Goal: Task Accomplishment & Management: Complete application form

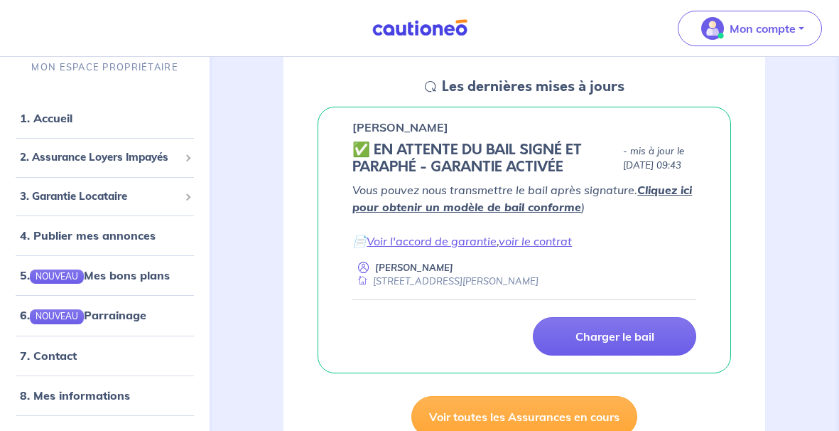
scroll to position [192, 0]
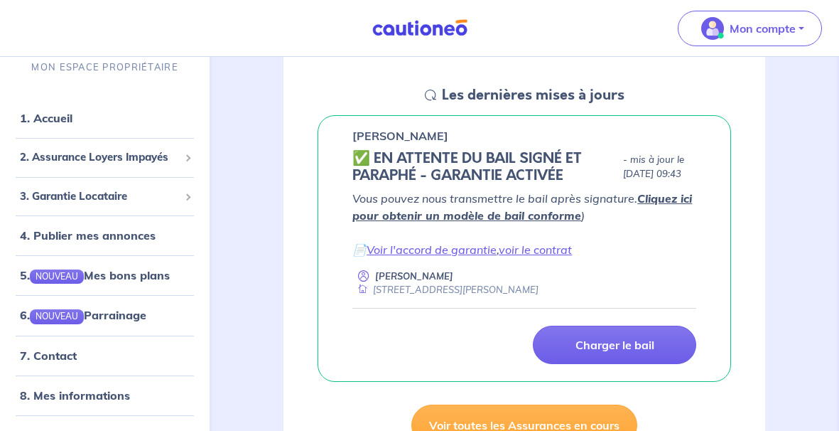
drag, startPoint x: 833, startPoint y: 71, endPoint x: 833, endPoint y: 81, distance: 10.0
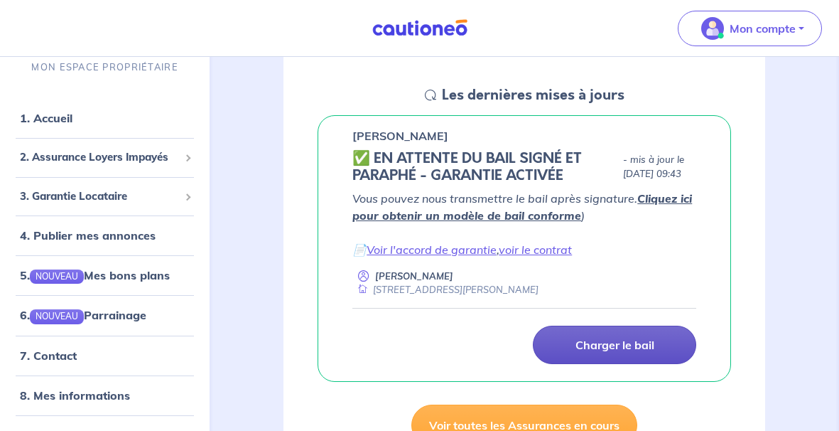
click at [620, 343] on p "Charger le bail" at bounding box center [615, 345] width 79 height 14
click at [612, 343] on p "Charger le bail" at bounding box center [615, 345] width 79 height 14
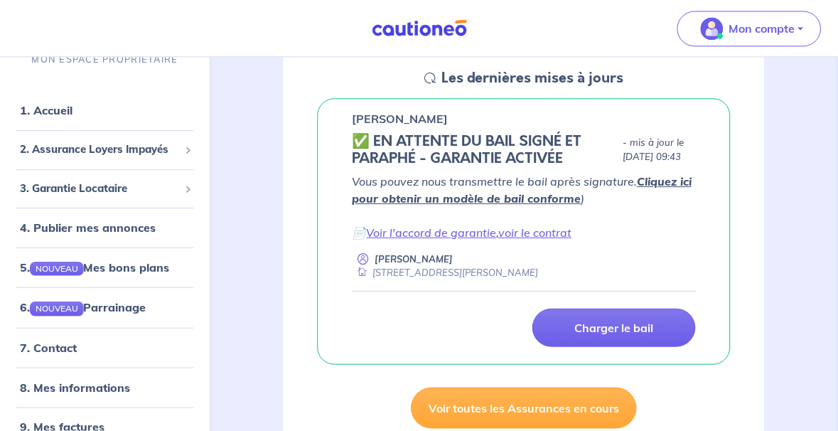
scroll to position [0, 0]
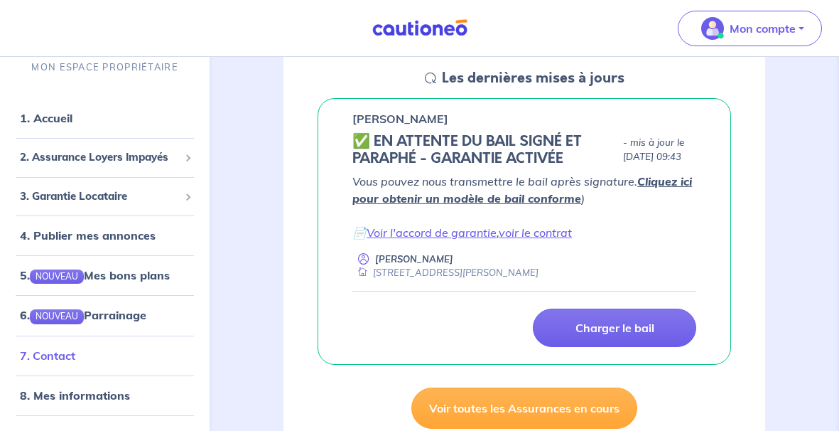
click at [75, 354] on link "7. Contact" at bounding box center [47, 355] width 55 height 14
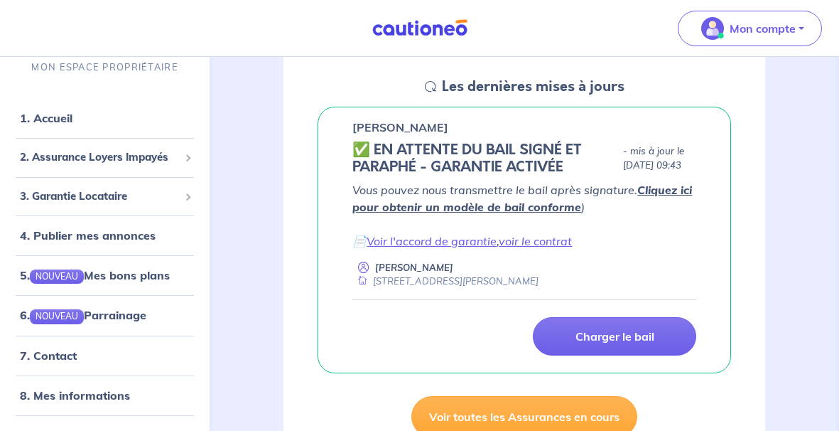
scroll to position [205, 0]
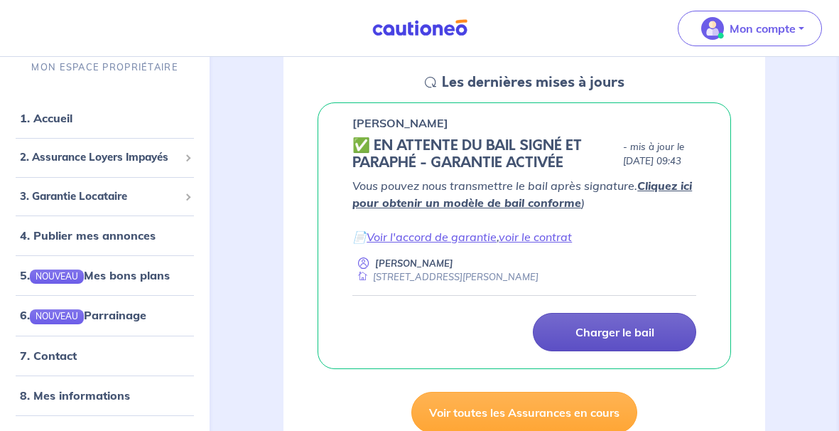
click at [613, 332] on p "Charger le bail" at bounding box center [615, 332] width 79 height 14
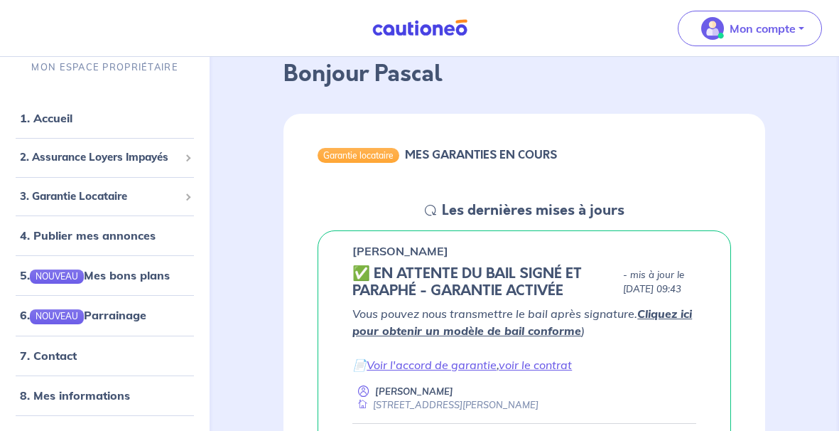
scroll to position [0, 0]
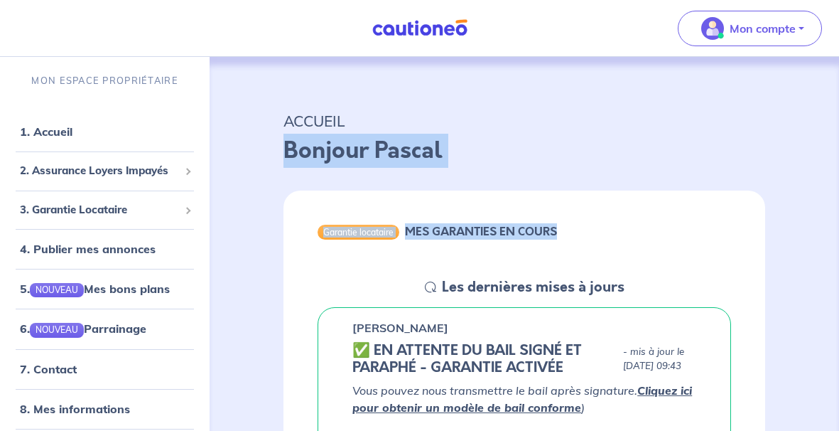
drag, startPoint x: 838, startPoint y: 68, endPoint x: 835, endPoint y: 197, distance: 129.4
click at [774, 138] on div "ACCUEIL Bonjour Pascal" at bounding box center [524, 135] width 550 height 88
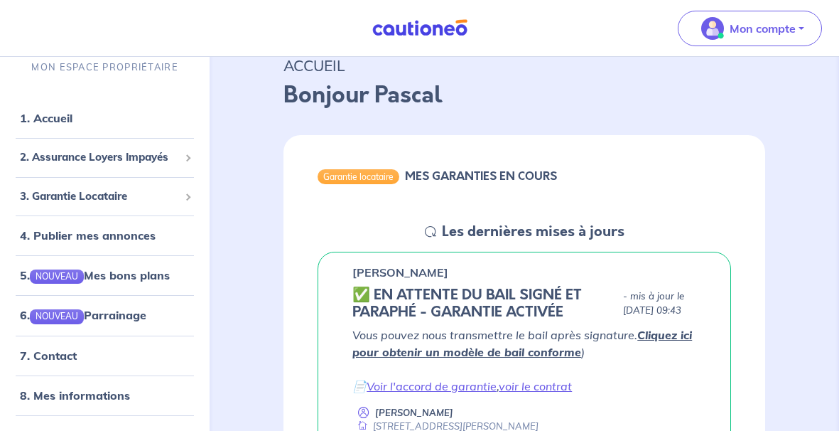
scroll to position [43, 0]
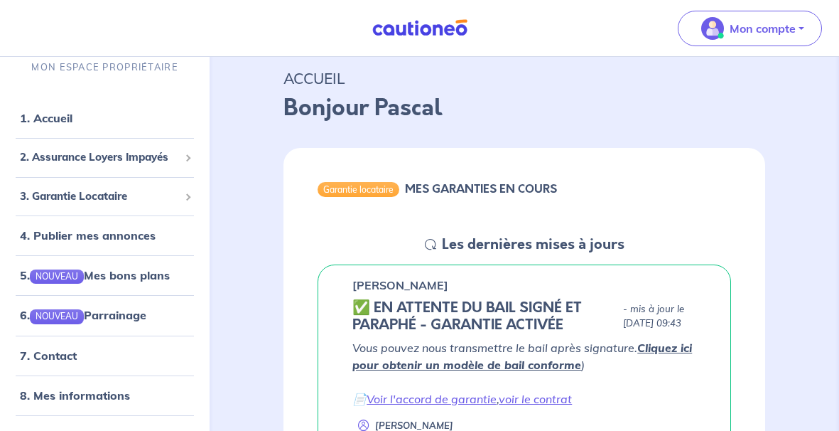
click at [429, 247] on icon at bounding box center [430, 244] width 11 height 11
click at [663, 346] on link "Cliquez ici pour obtenir un modèle de bail conforme" at bounding box center [523, 355] width 340 height 31
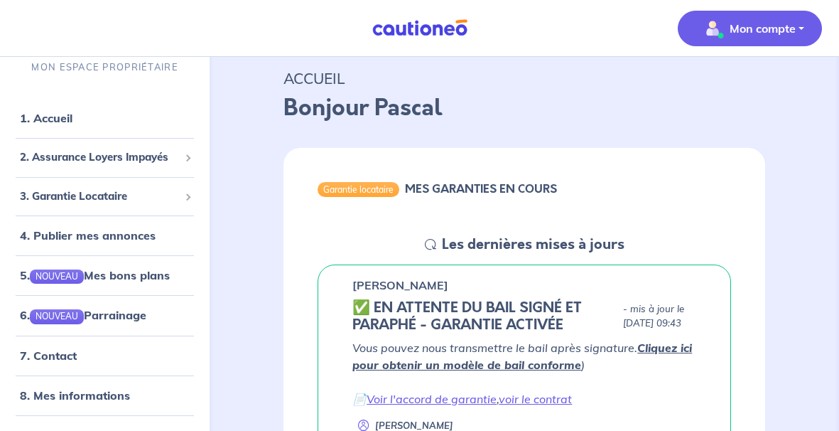
click at [801, 30] on button "Mon compte" at bounding box center [750, 29] width 144 height 36
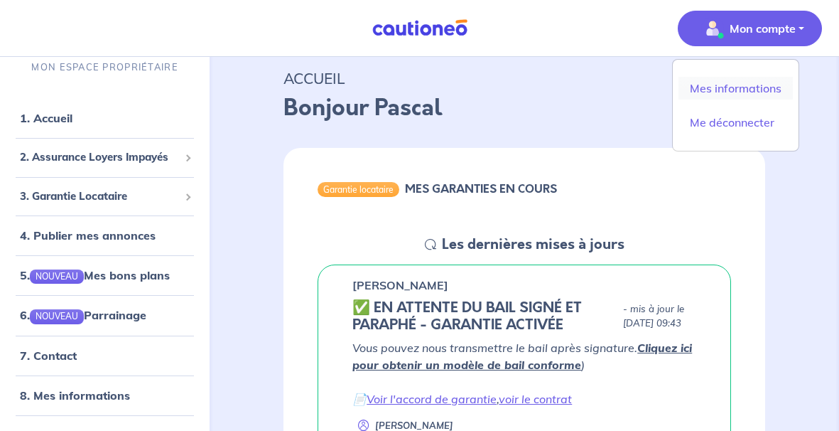
click at [767, 84] on link "Mes informations" at bounding box center [736, 88] width 114 height 23
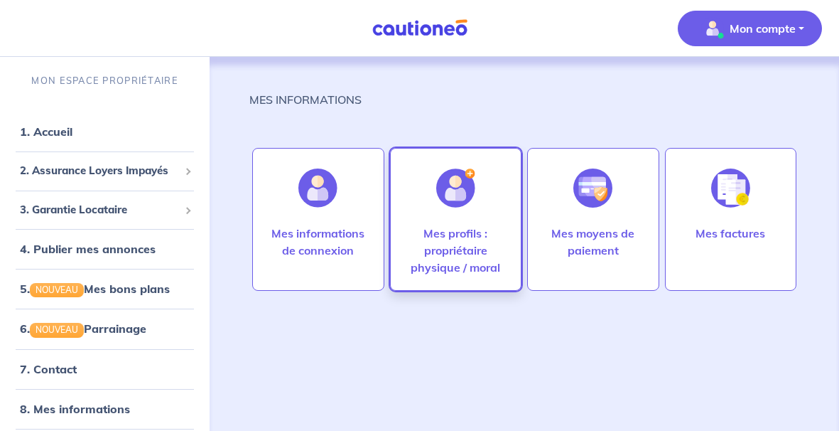
click at [467, 211] on div at bounding box center [456, 187] width 62 height 73
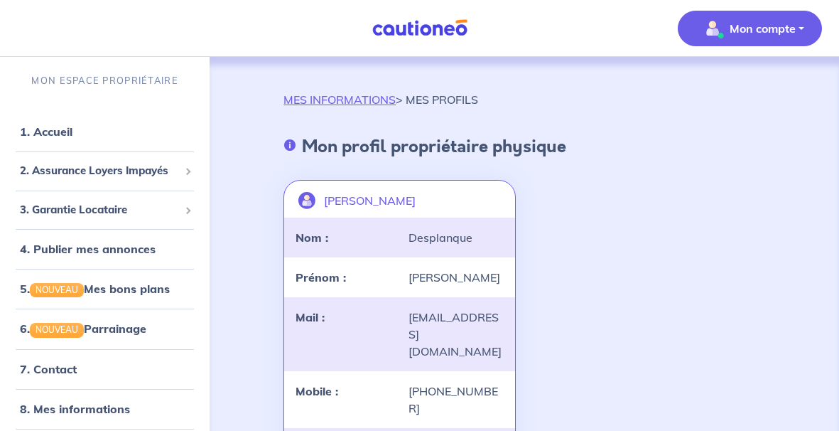
click at [800, 21] on button "Mon compte" at bounding box center [750, 29] width 144 height 36
click at [72, 127] on link "1. Accueil" at bounding box center [46, 131] width 52 height 14
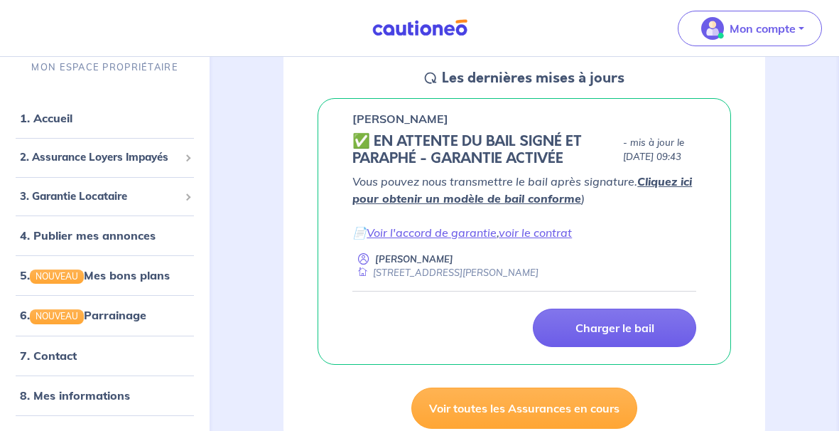
scroll to position [217, 0]
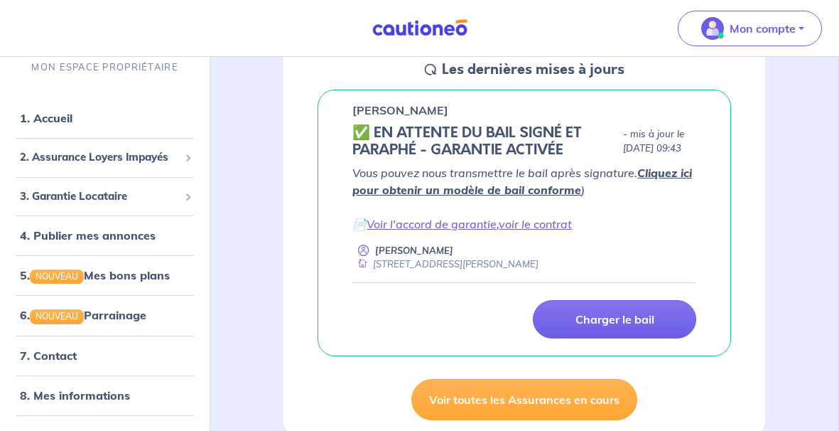
click at [685, 168] on link "Cliquez ici pour obtenir un modèle de bail conforme" at bounding box center [523, 181] width 340 height 31
click at [466, 222] on link "Voir l'accord de garantie" at bounding box center [432, 224] width 130 height 14
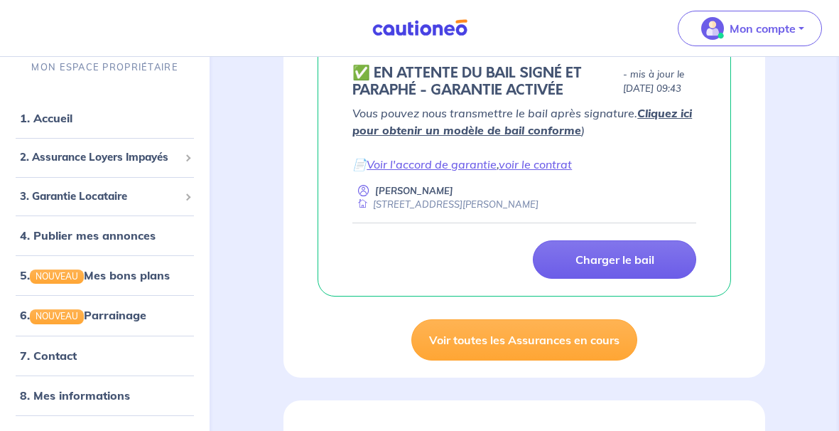
scroll to position [273, 0]
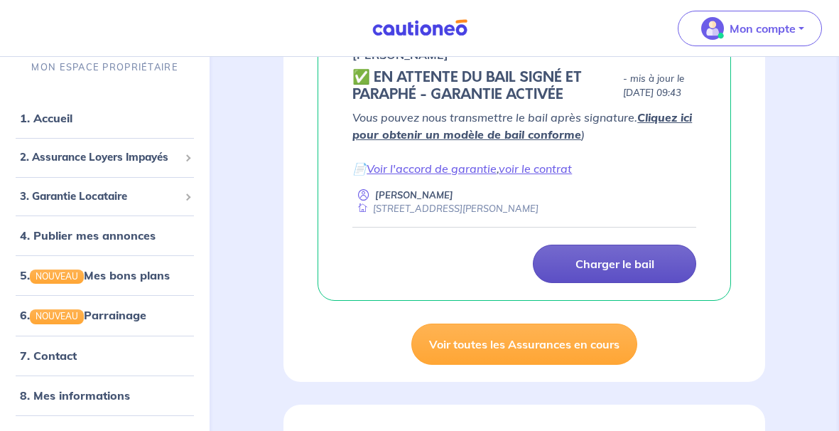
click at [602, 257] on p "Charger le bail" at bounding box center [615, 264] width 79 height 14
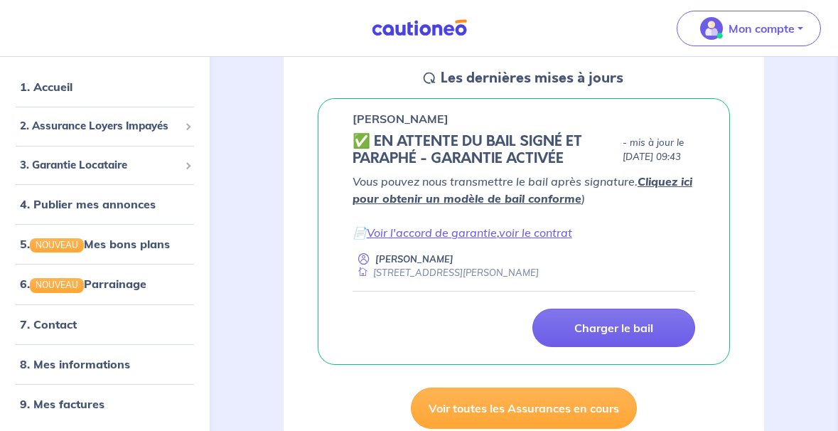
scroll to position [205, 0]
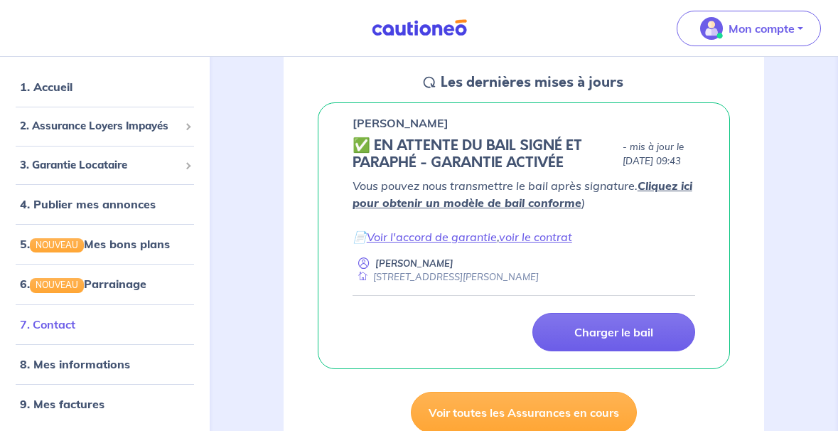
click at [70, 330] on link "7. Contact" at bounding box center [47, 323] width 55 height 14
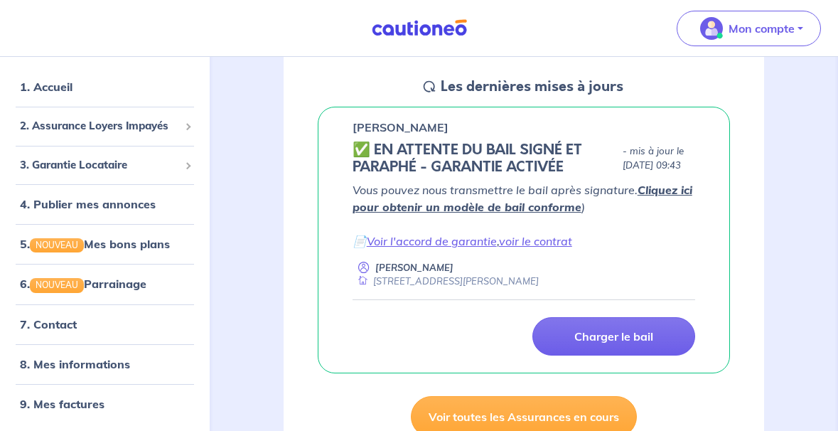
scroll to position [247, 0]
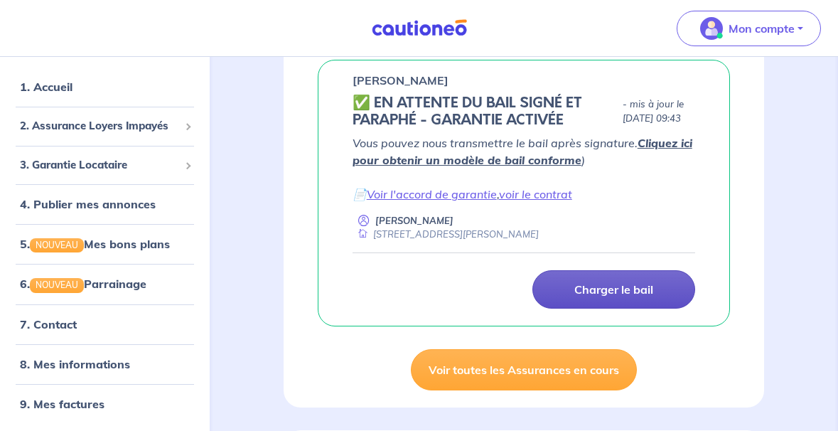
click at [645, 285] on p "Charger le bail" at bounding box center [613, 289] width 79 height 14
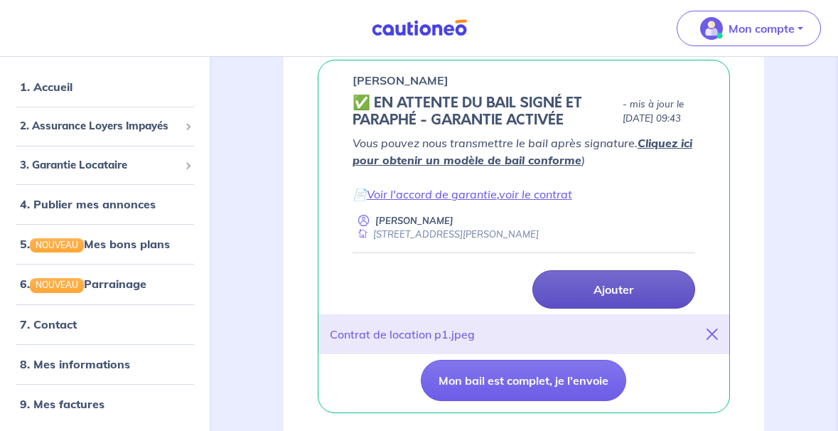
click at [638, 296] on link "Ajouter" at bounding box center [613, 289] width 163 height 38
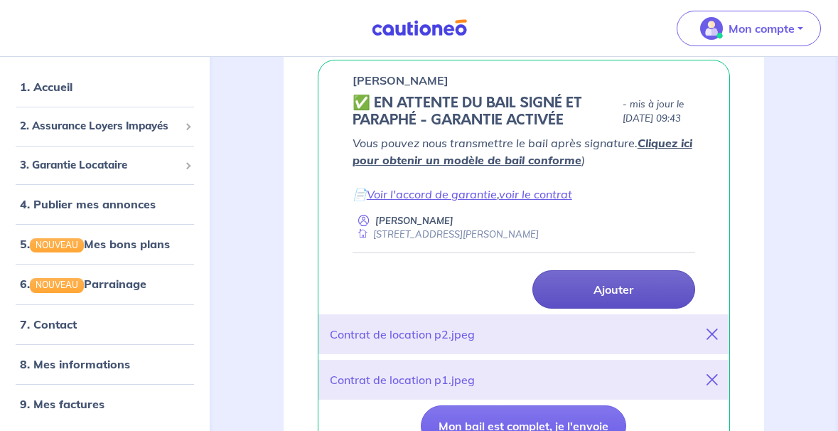
click at [637, 280] on link "Ajouter" at bounding box center [613, 289] width 163 height 38
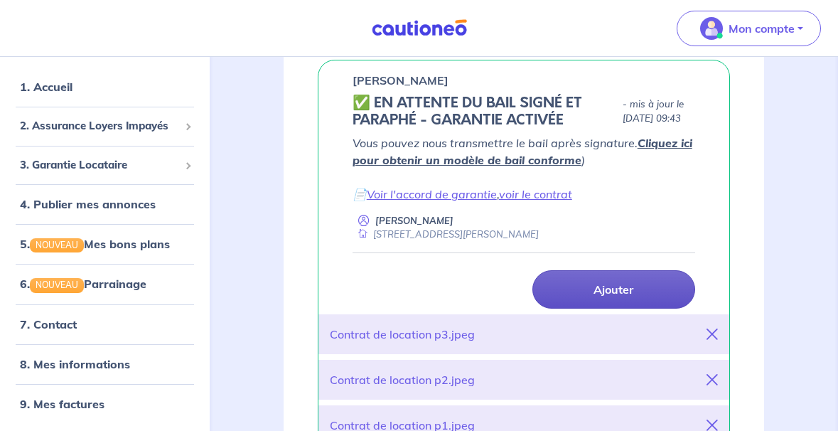
click at [668, 277] on link "Ajouter" at bounding box center [613, 289] width 163 height 38
click at [661, 284] on link "Ajouter" at bounding box center [613, 289] width 163 height 38
click at [613, 299] on link "Ajouter" at bounding box center [613, 289] width 163 height 38
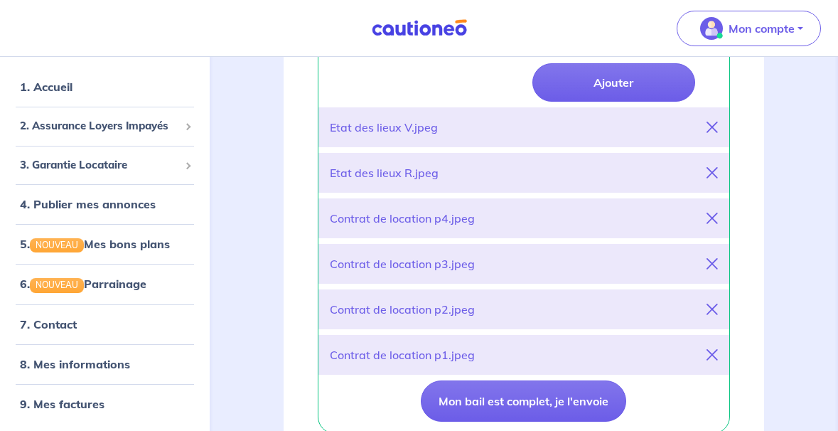
scroll to position [449, 0]
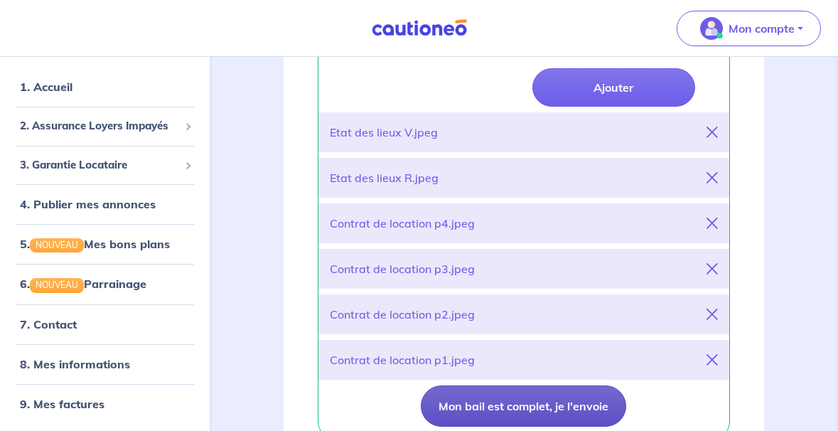
click at [517, 397] on button "Mon bail est complet, je l'envoie" at bounding box center [523, 405] width 205 height 41
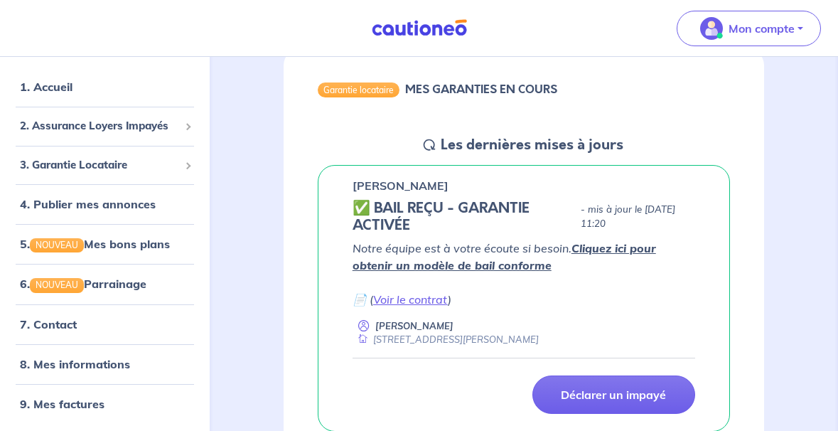
scroll to position [168, 0]
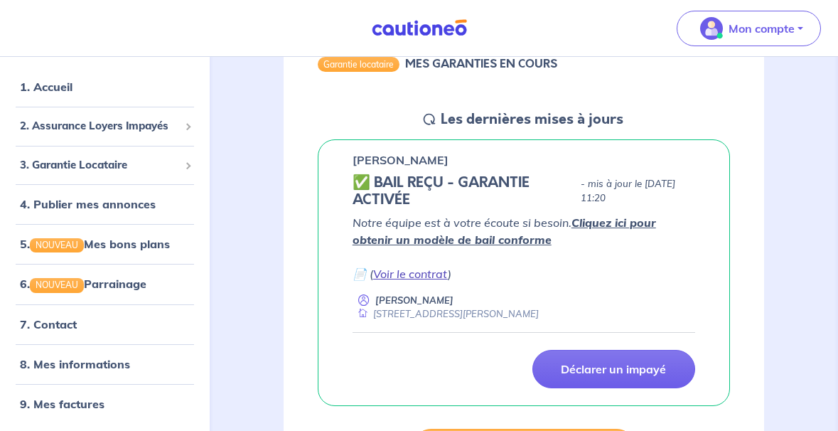
click at [424, 272] on link "Voir le contrat" at bounding box center [410, 274] width 75 height 14
click at [124, 356] on link "8. Mes informations" at bounding box center [73, 363] width 106 height 14
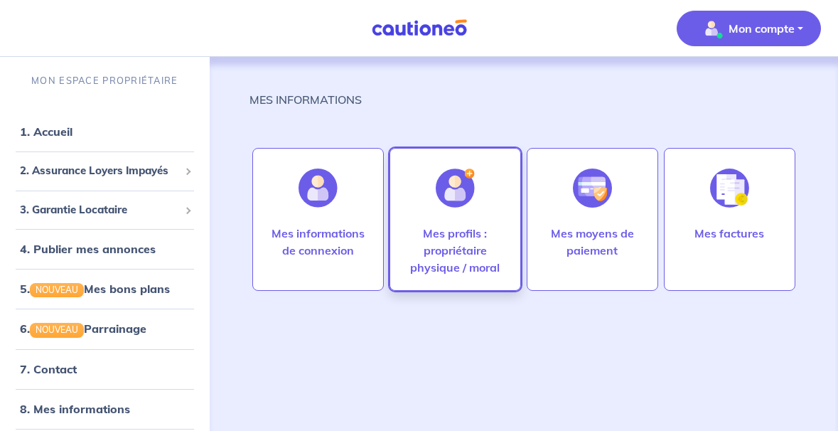
click at [469, 230] on p "Mes profils : propriétaire physique / moral" at bounding box center [455, 250] width 102 height 51
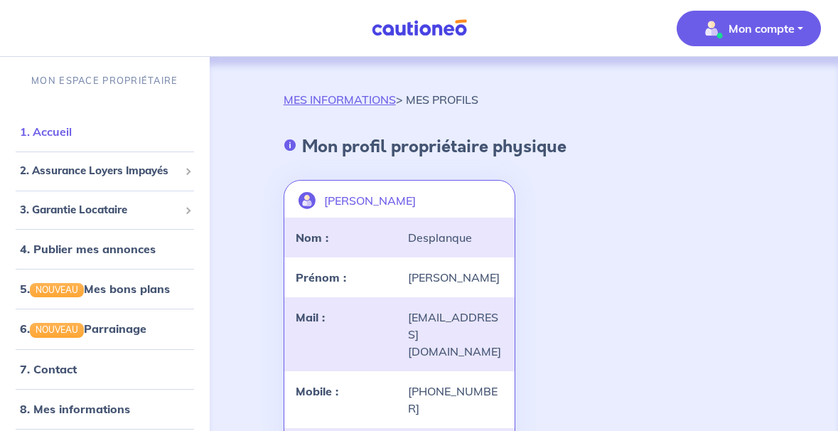
click at [72, 125] on link "1. Accueil" at bounding box center [46, 131] width 52 height 14
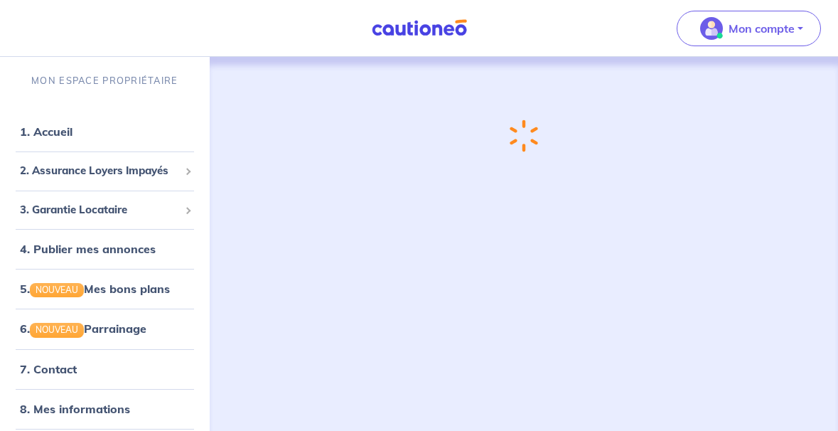
click at [72, 125] on link "1. Accueil" at bounding box center [46, 131] width 53 height 14
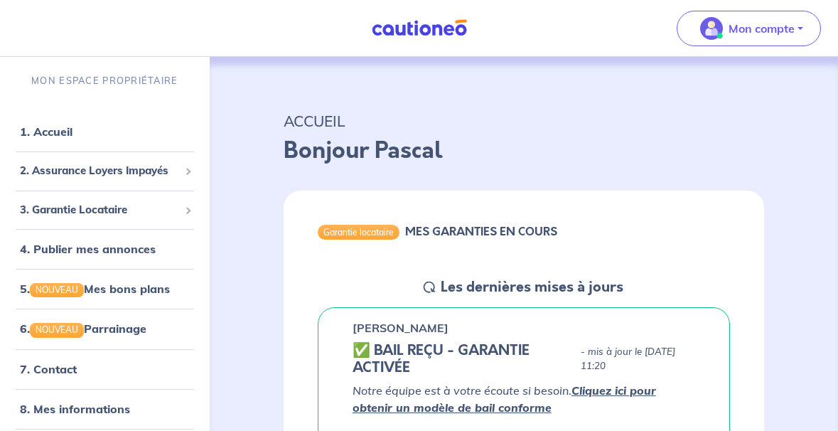
scroll to position [31, 0]
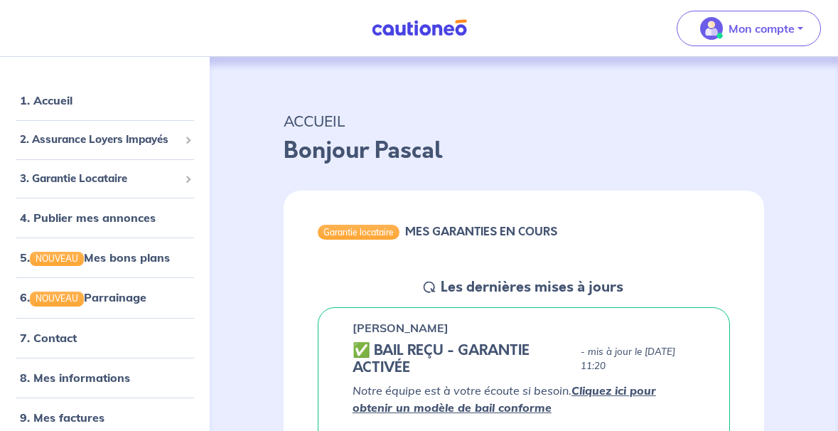
click at [196, 214] on ul "1. Accueil 2. Assurance Loyers Impayés Souscrire Suivre mes dossiers Mes contra…" at bounding box center [105, 258] width 210 height 356
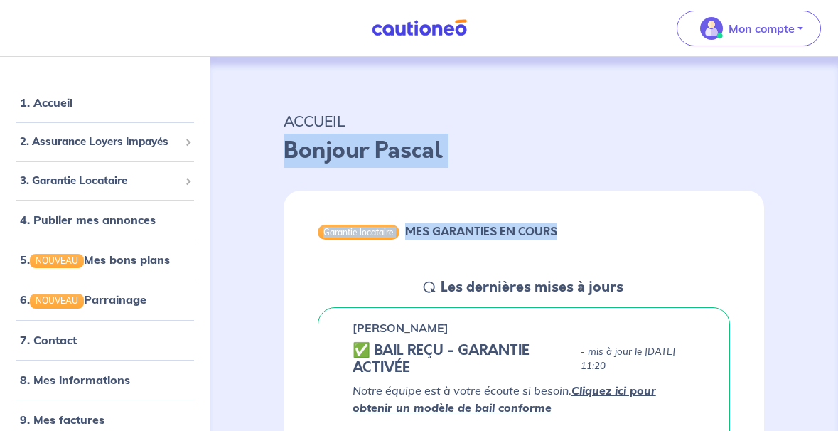
drag, startPoint x: 742, startPoint y: 203, endPoint x: 742, endPoint y: 95, distance: 108.7
click at [742, 95] on div "ACCUEIL Bonjour Pascal" at bounding box center [523, 135] width 549 height 88
click at [542, 150] on p "Bonjour Pascal" at bounding box center [524, 151] width 480 height 34
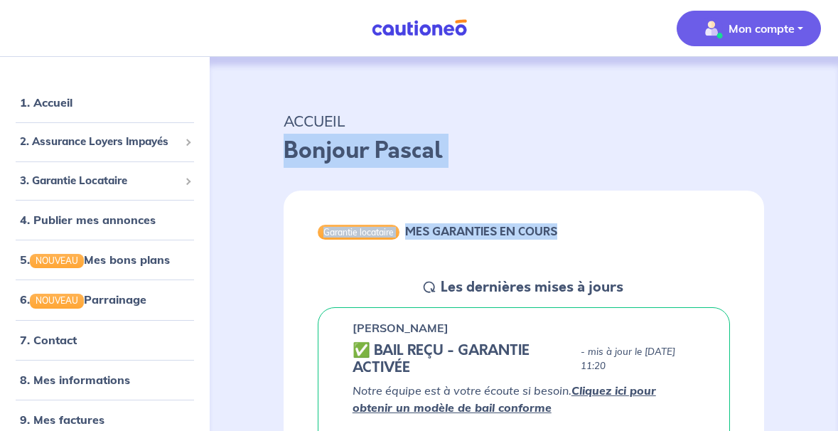
click at [792, 38] on span "Mon compte" at bounding box center [744, 28] width 100 height 23
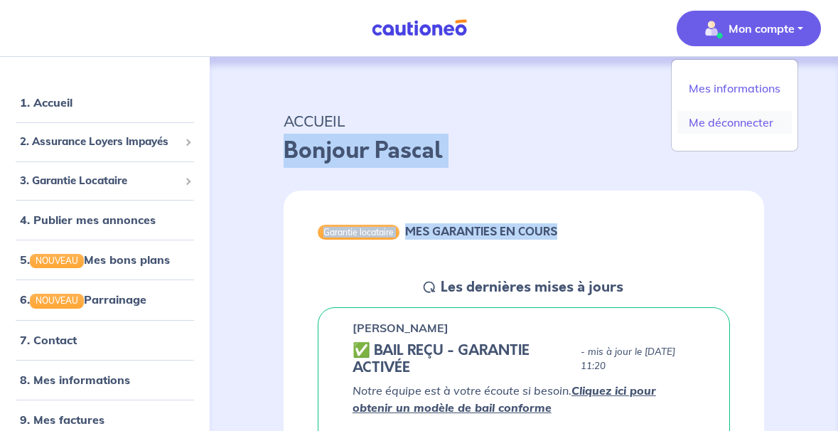
click at [763, 114] on link "Me déconnecter" at bounding box center [734, 122] width 114 height 23
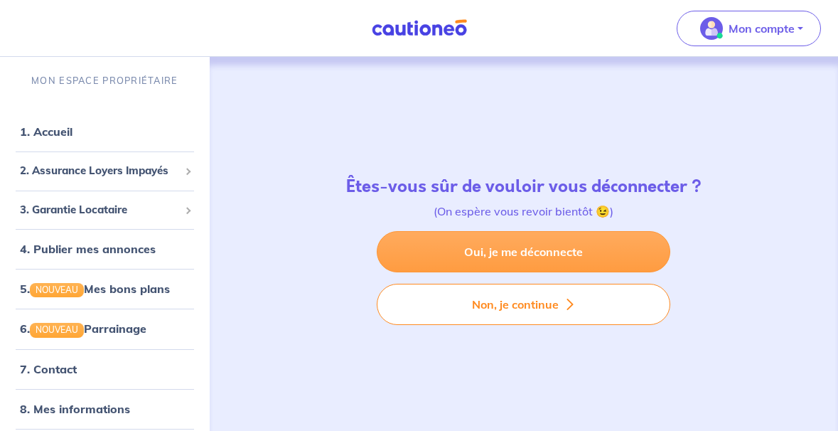
click at [574, 241] on link "Oui, je me déconnecte" at bounding box center [524, 251] width 294 height 41
